Goal: Transaction & Acquisition: Book appointment/travel/reservation

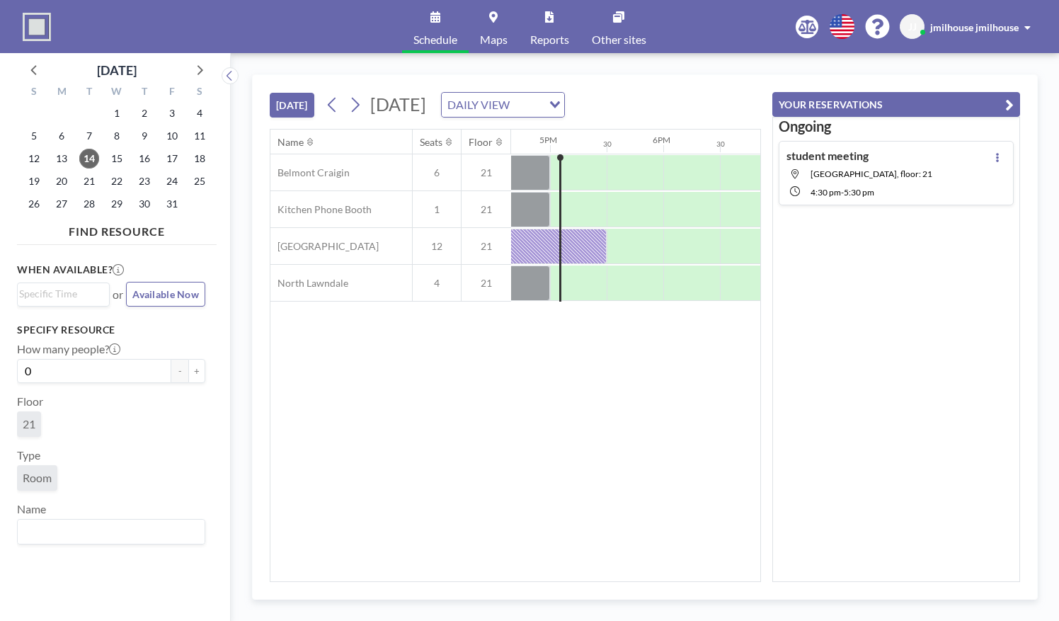
scroll to position [0, 1894]
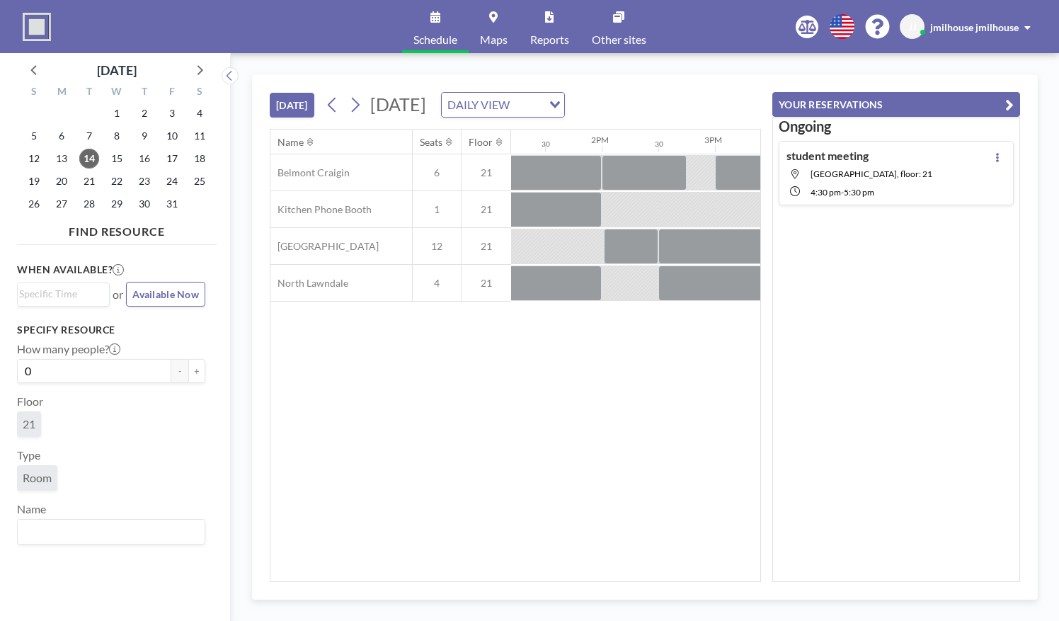
scroll to position [0, 1869]
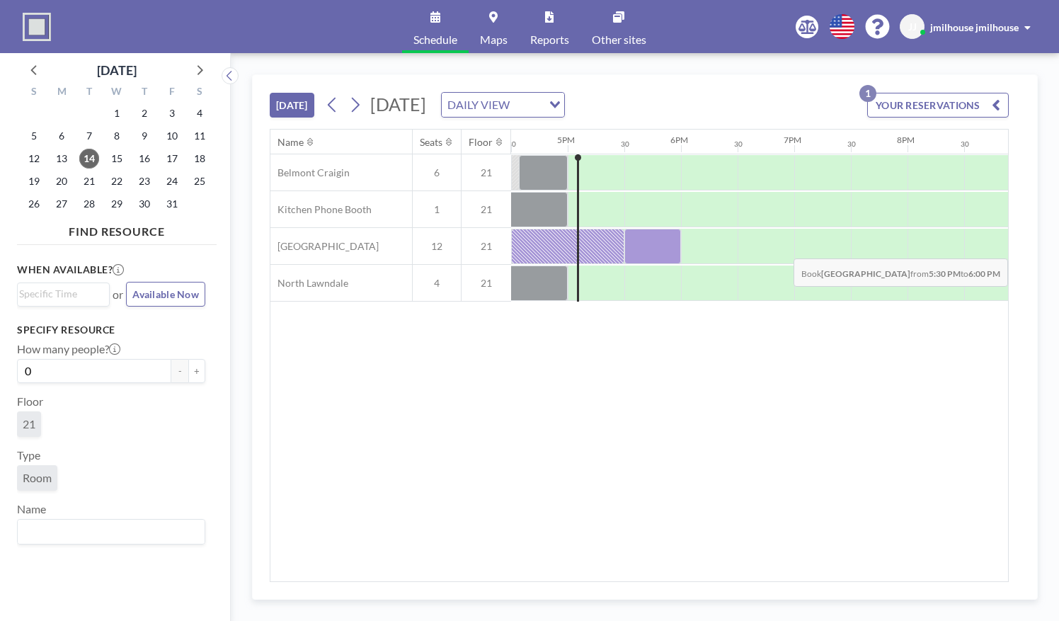
click at [637, 246] on div at bounding box center [653, 246] width 57 height 35
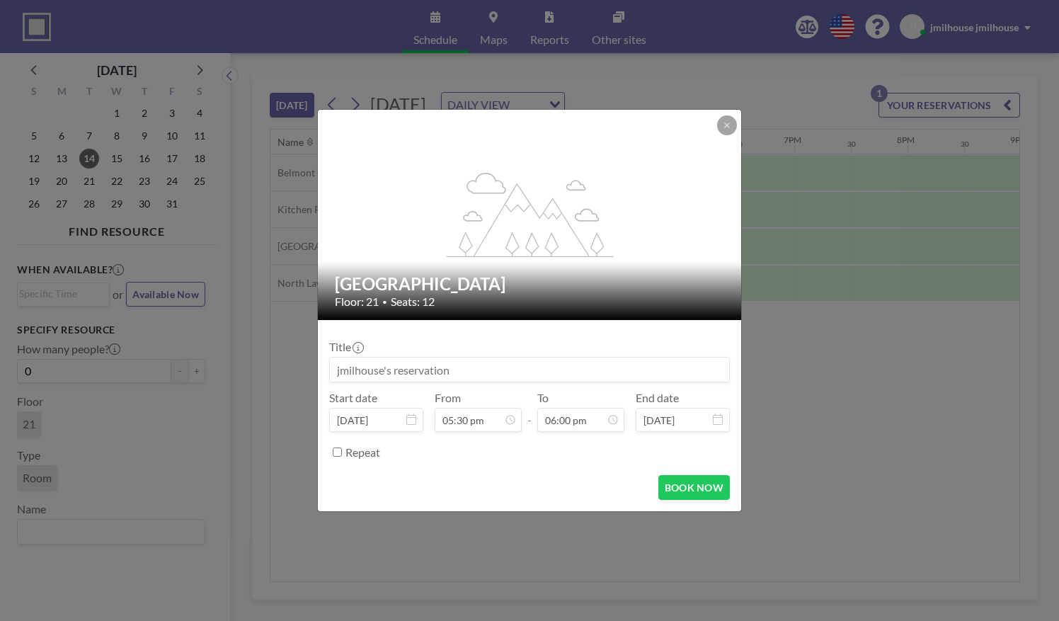
click at [442, 375] on input at bounding box center [529, 370] width 399 height 24
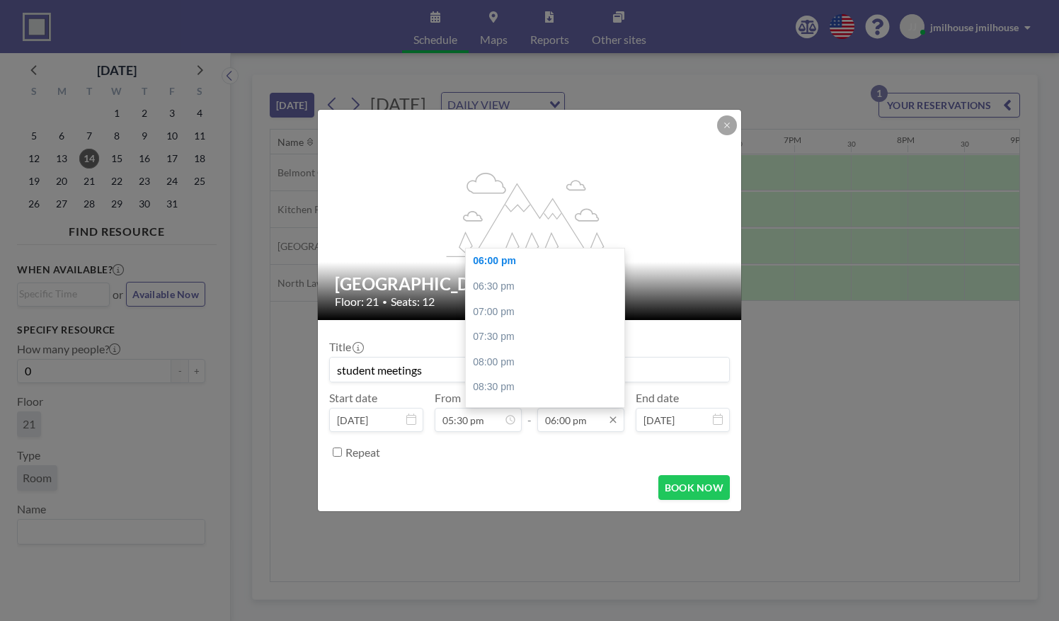
type input "student meetings"
click at [578, 416] on input "06:00 pm" at bounding box center [580, 420] width 87 height 24
click at [521, 285] on div "06:30 pm" at bounding box center [549, 286] width 166 height 25
type input "06:30 pm"
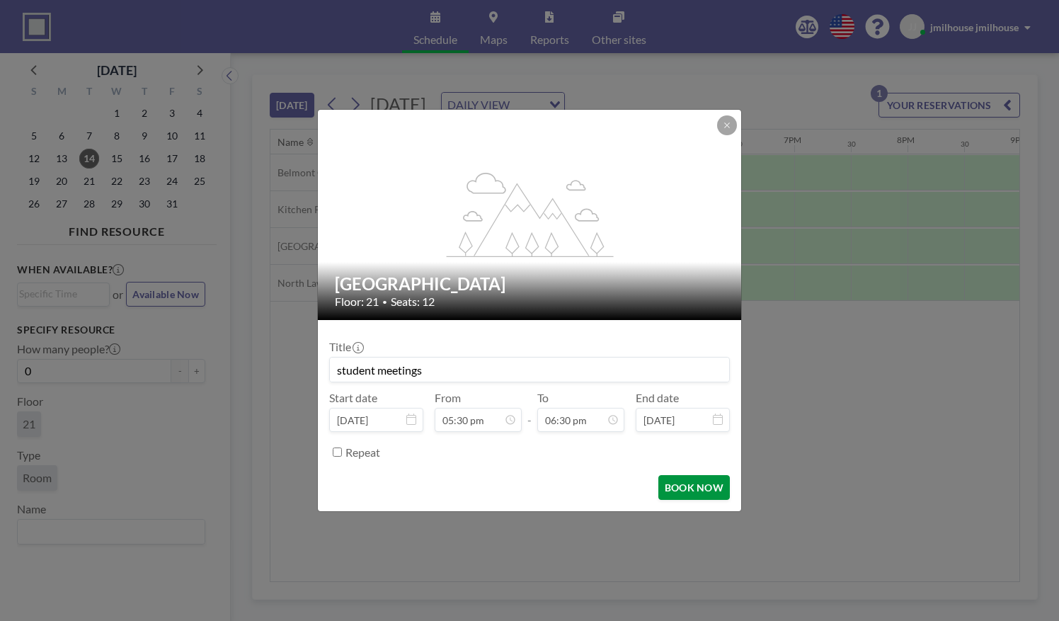
click at [677, 477] on button "BOOK NOW" at bounding box center [695, 487] width 72 height 25
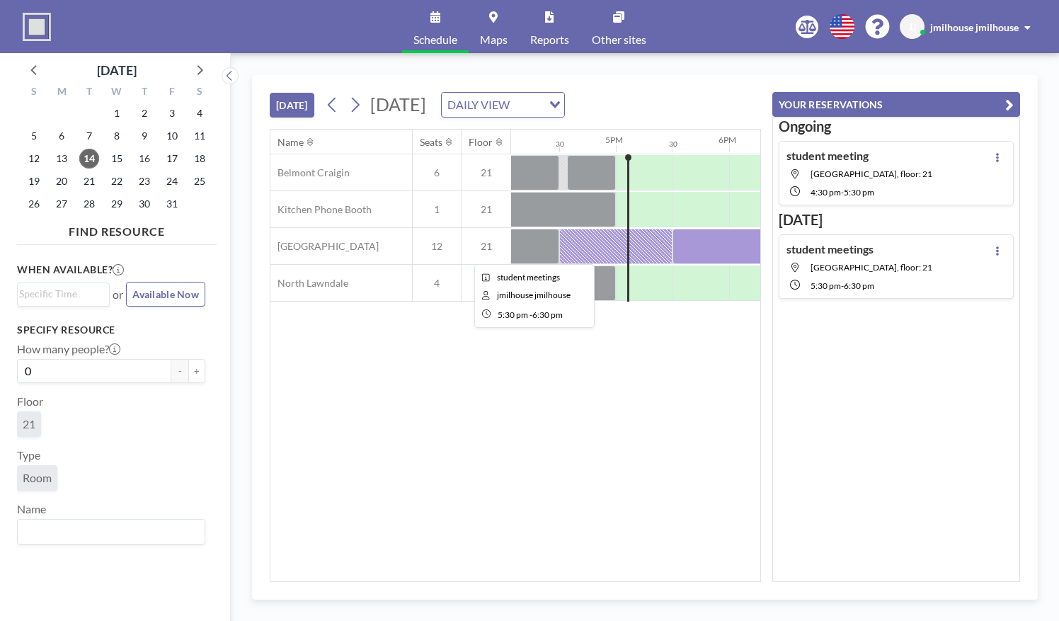
scroll to position [0, 1818]
